Goal: Task Accomplishment & Management: Use online tool/utility

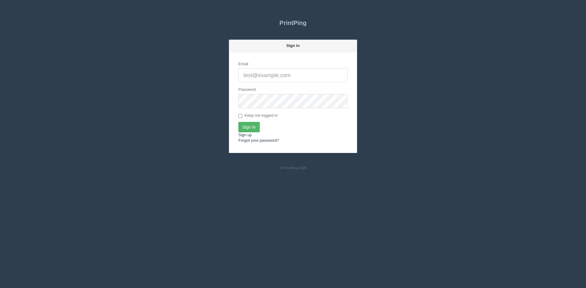
type input "[PERSON_NAME][EMAIL_ADDRESS][DOMAIN_NAME]"
click at [249, 122] on input "Sign In" at bounding box center [248, 127] width 21 height 10
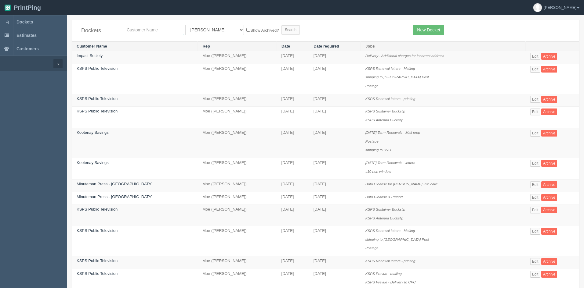
click at [165, 30] on input "text" at bounding box center [153, 30] width 61 height 10
type input "merce"
drag, startPoint x: 205, startPoint y: 29, endPoint x: 206, endPoint y: 33, distance: 3.7
click at [205, 29] on select "All Users [PERSON_NAME] Test 1 [PERSON_NAME] [PERSON_NAME] [PERSON_NAME] France…" at bounding box center [214, 30] width 59 height 10
select select
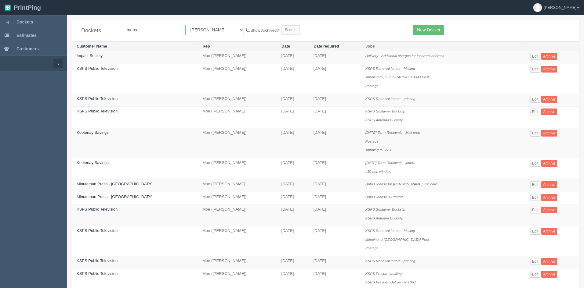
click at [185, 25] on select "All Users [PERSON_NAME] Test 1 [PERSON_NAME] [PERSON_NAME] [PERSON_NAME] France…" at bounding box center [214, 30] width 59 height 10
click at [281, 31] on input "Search" at bounding box center [290, 29] width 18 height 9
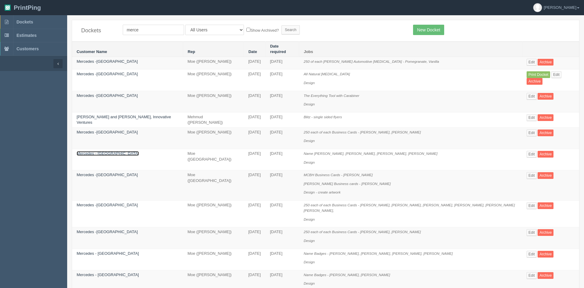
click at [125, 151] on link "Mercedes - [GEOGRAPHIC_DATA]" at bounding box center [108, 153] width 62 height 5
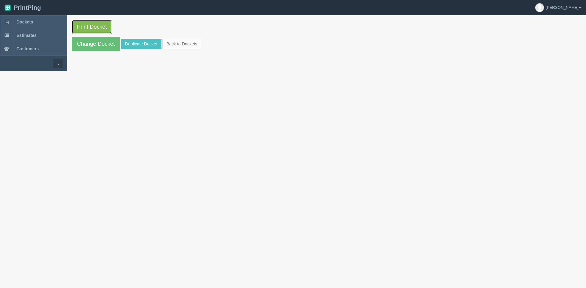
click at [105, 29] on link "Print Docket" at bounding box center [92, 27] width 40 height 14
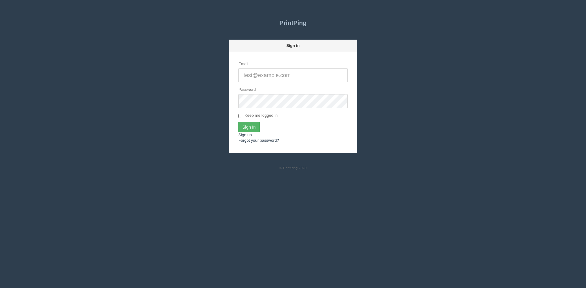
type input "[PERSON_NAME][EMAIL_ADDRESS][DOMAIN_NAME]"
click at [252, 127] on input "Sign In" at bounding box center [248, 127] width 21 height 10
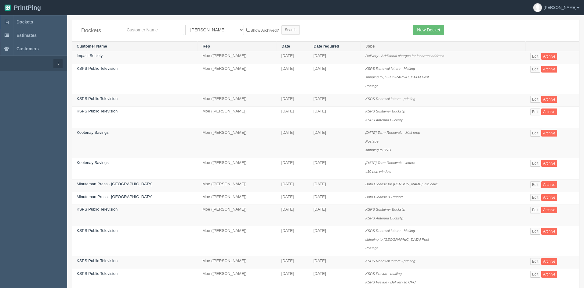
click at [161, 30] on input "text" at bounding box center [153, 30] width 61 height 10
type input "merc"
click at [185, 32] on select "All Users Ali Ali Test 1 Aly Amy Ankit Arif Brandon Dan France Greg Jim Mark Ma…" at bounding box center [214, 30] width 59 height 10
select select
click at [185, 25] on select "All Users Ali Ali Test 1 Aly Amy Ankit Arif Brandon Dan France Greg Jim Mark Ma…" at bounding box center [214, 30] width 59 height 10
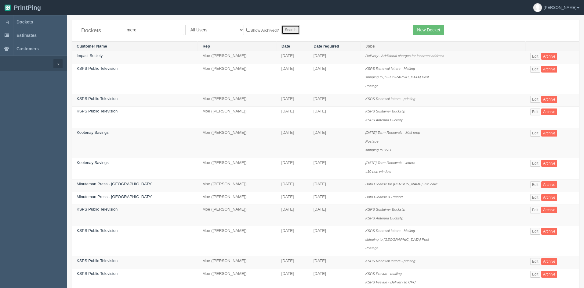
click at [281, 29] on input "Search" at bounding box center [290, 29] width 18 height 9
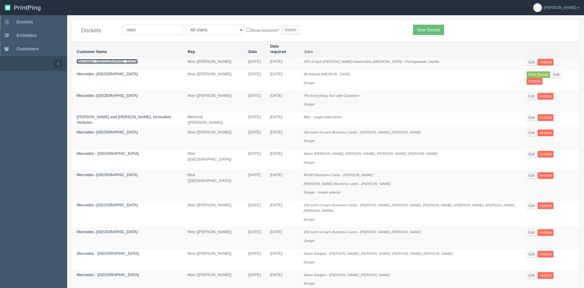
click at [108, 59] on link "Mercedes -Benz Country Hills" at bounding box center [107, 61] width 61 height 5
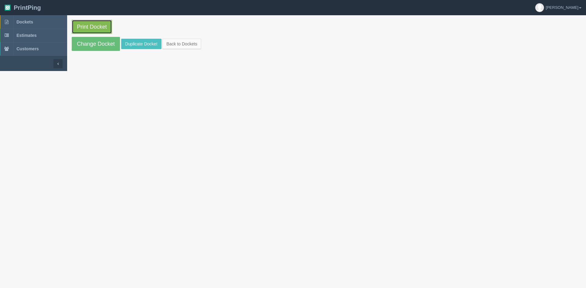
click at [96, 26] on link "Print Docket" at bounding box center [92, 27] width 40 height 14
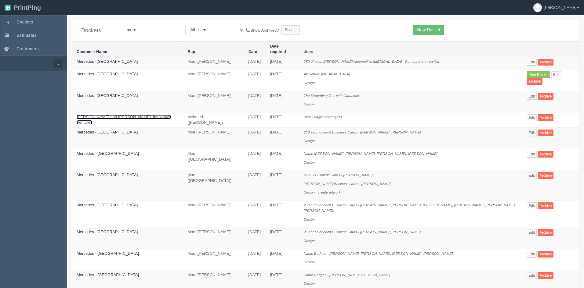
click at [117, 115] on link "Mercedes and Singh, Innovative Ventures" at bounding box center [124, 120] width 94 height 10
click at [123, 130] on link "Mercedes -Benz Country Hills" at bounding box center [107, 132] width 61 height 5
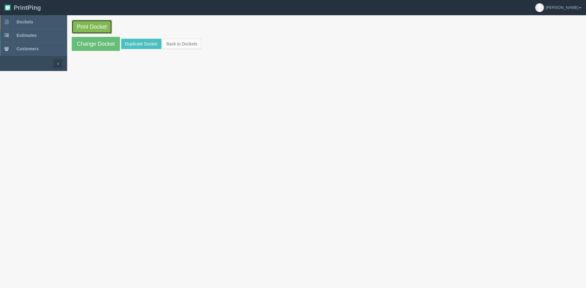
click at [93, 23] on link "Print Docket" at bounding box center [92, 27] width 40 height 14
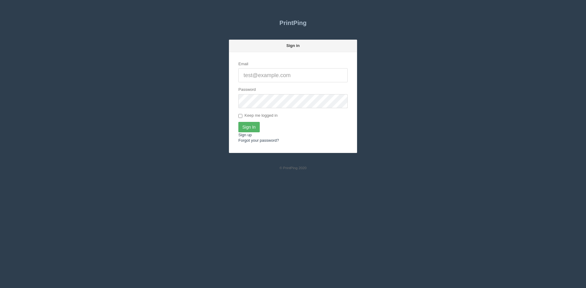
type input "[PERSON_NAME][EMAIL_ADDRESS][DOMAIN_NAME]"
click at [249, 125] on input "Sign In" at bounding box center [248, 127] width 21 height 10
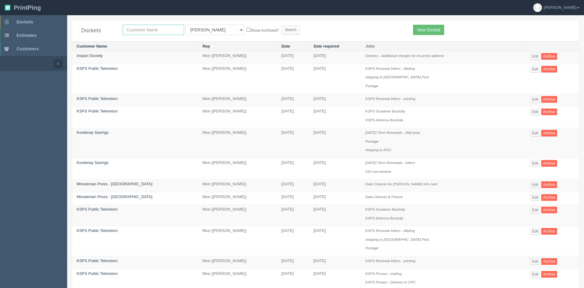
click at [166, 29] on input "text" at bounding box center [153, 30] width 61 height 10
type input "[PERSON_NAME]"
click at [197, 34] on select "All Users Ali Ali Test 1 Aly Amy Ankit Arif Brandon Dan France Greg Jim Mark Ma…" at bounding box center [214, 30] width 59 height 10
select select
click at [185, 25] on select "All Users Ali Ali Test 1 Aly Amy Ankit Arif Brandon Dan France Greg Jim Mark Ma…" at bounding box center [214, 30] width 59 height 10
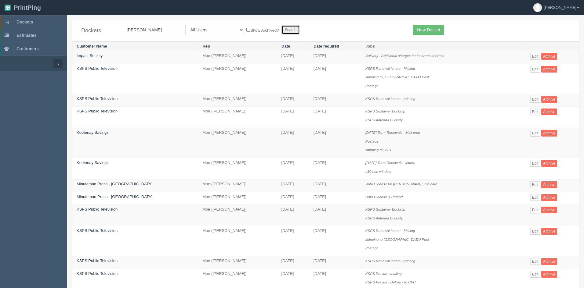
click at [281, 31] on input "Search" at bounding box center [290, 29] width 18 height 9
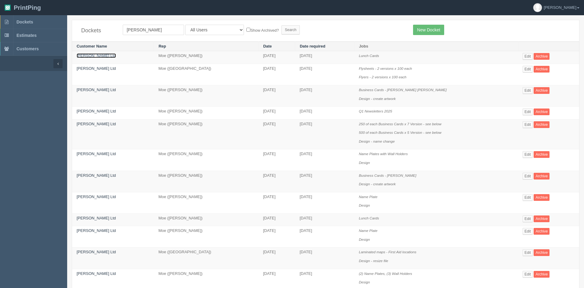
drag, startPoint x: 88, startPoint y: 53, endPoint x: 438, endPoint y: 69, distance: 350.1
click at [89, 54] on link "[PERSON_NAME] Ltd" at bounding box center [96, 55] width 39 height 5
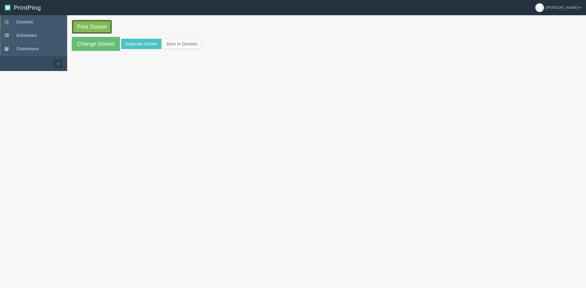
click at [96, 24] on link "Print Docket" at bounding box center [92, 27] width 40 height 14
